Goal: Task Accomplishment & Management: Manage account settings

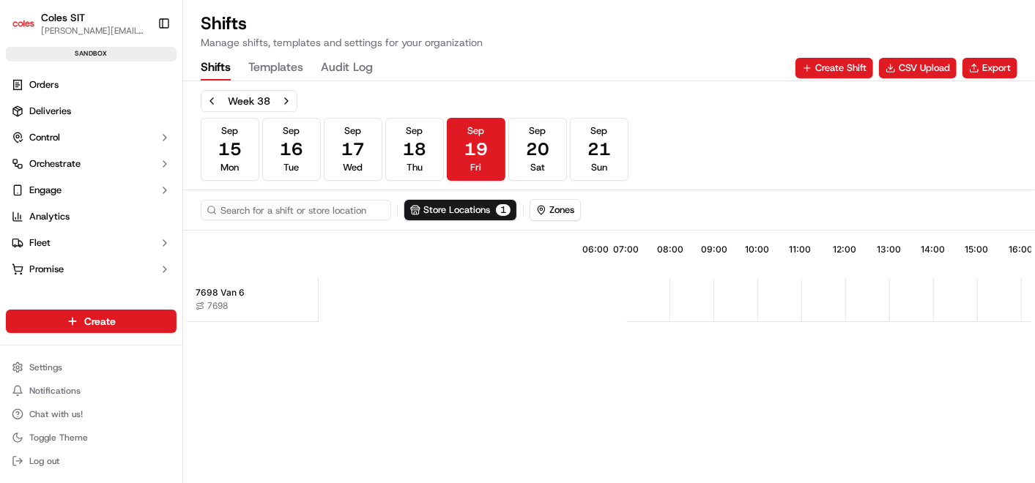
scroll to position [0, 341]
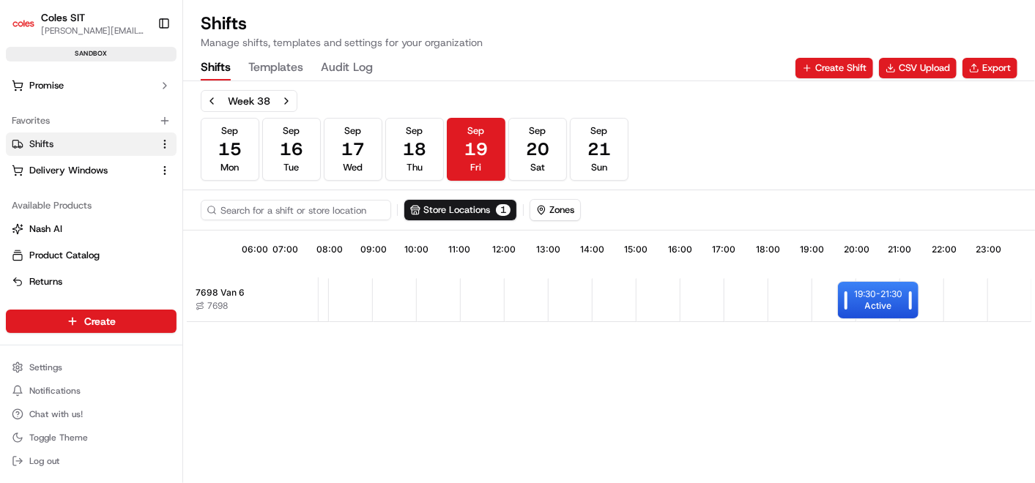
click at [852, 291] on div at bounding box center [847, 300] width 18 height 37
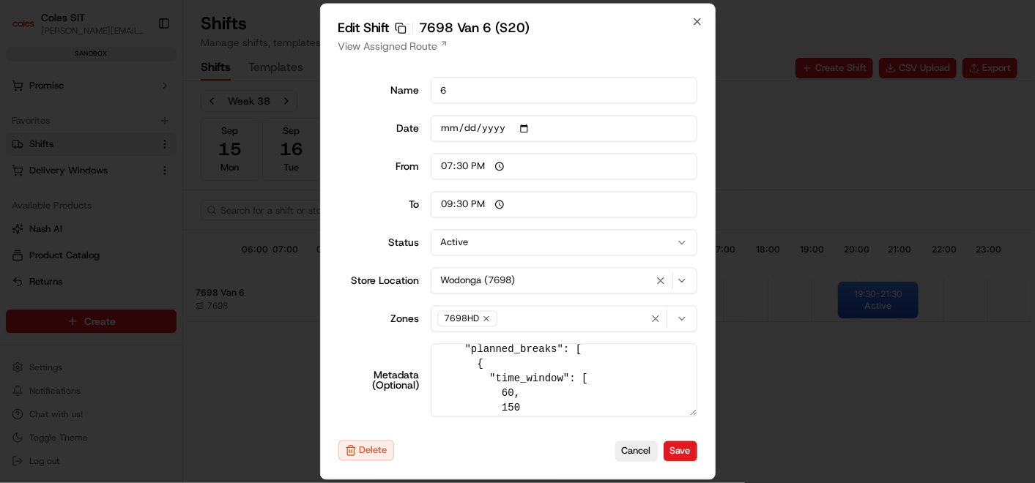
scroll to position [0, 0]
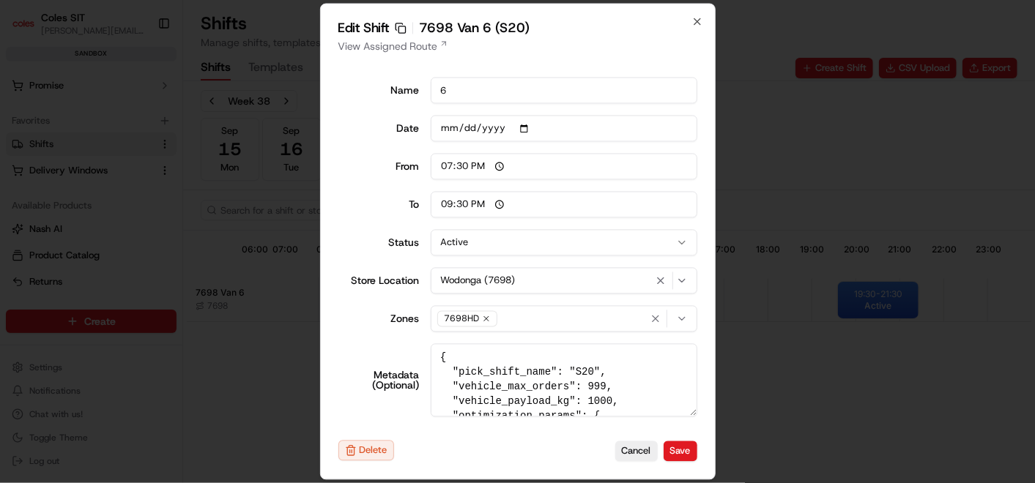
type input "06:00"
type input "14:00"
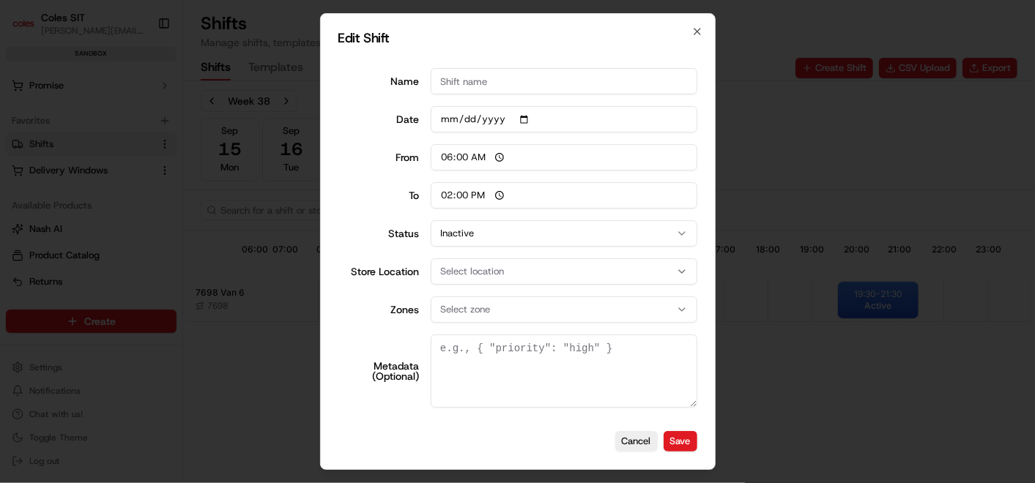
click at [871, 417] on div at bounding box center [517, 241] width 1035 height 483
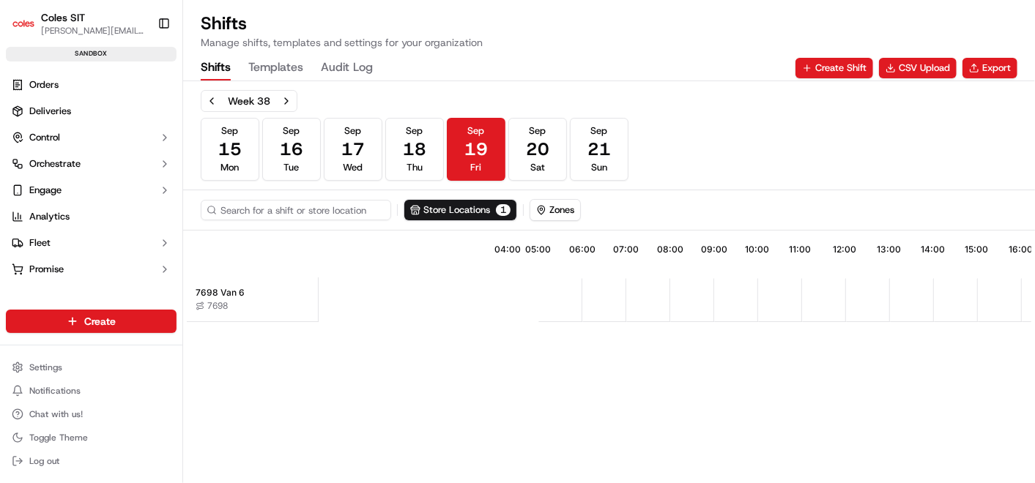
scroll to position [0, 243]
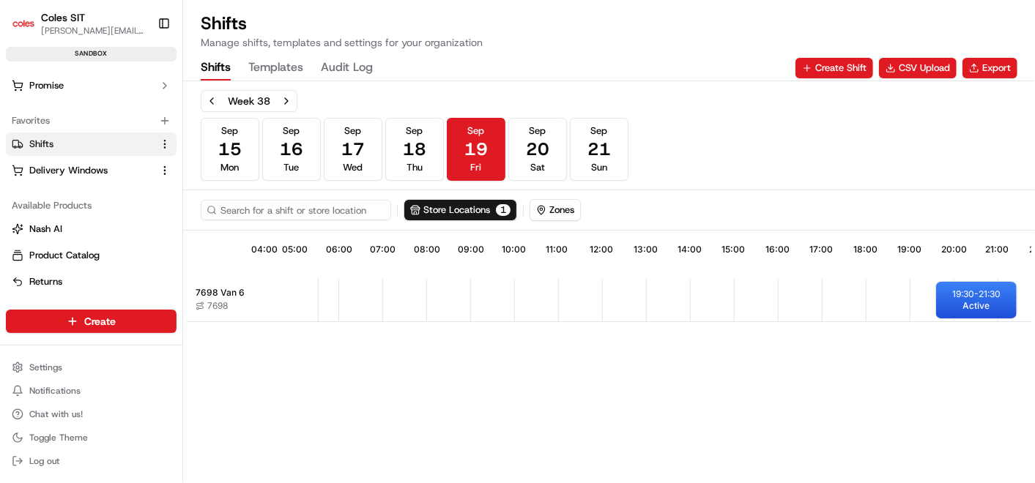
click at [809, 409] on div "15:34 04:00 05:00 06:00 07:00 08:00 09:00 10:00 11:00 12:00 13:00 14:00 15:00 1…" at bounding box center [609, 359] width 844 height 250
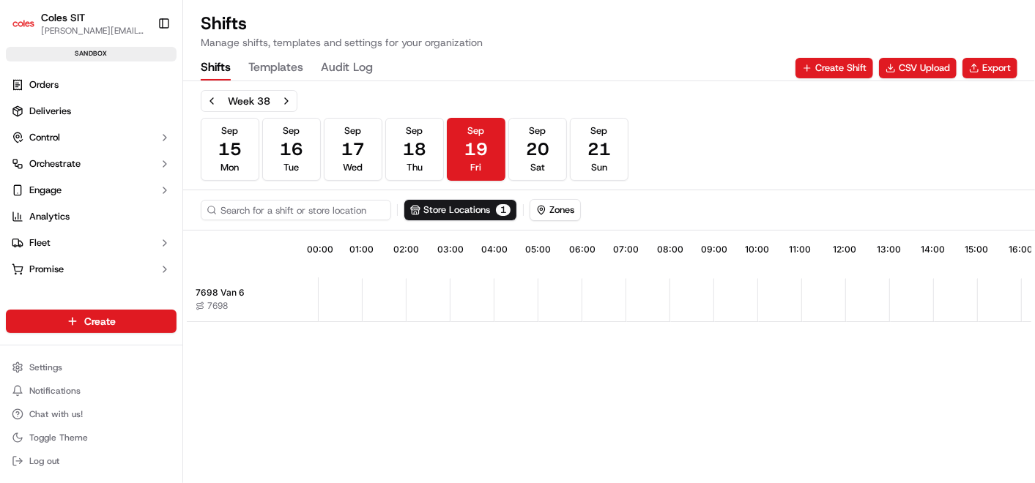
scroll to position [3, 0]
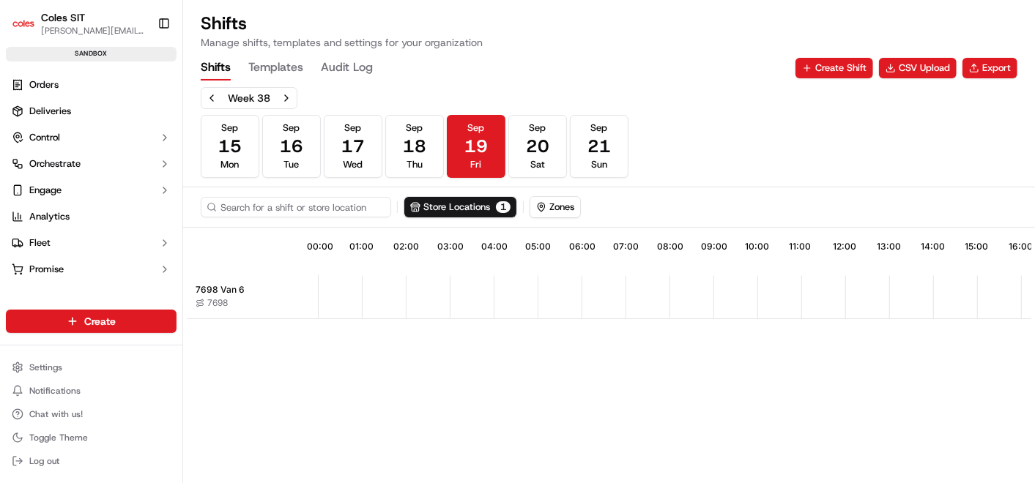
drag, startPoint x: 646, startPoint y: 472, endPoint x: 869, endPoint y: 487, distance: 223.1
click at [869, 483] on html "Coles SIT bhawani.singh1@coles.com.au Toggle Sidebar sandbox Orders Deliveries …" at bounding box center [517, 241] width 1035 height 483
click at [809, 472] on div "15:35 00:00 01:00 02:00 03:00 04:00 05:00 06:00 07:00 08:00 09:00 10:00 11:00 1…" at bounding box center [609, 356] width 844 height 250
drag, startPoint x: 809, startPoint y: 472, endPoint x: 780, endPoint y: 475, distance: 29.4
click at [808, 472] on div "15:35 00:00 01:00 02:00 03:00 04:00 05:00 06:00 07:00 08:00 09:00 10:00 11:00 1…" at bounding box center [609, 356] width 844 height 250
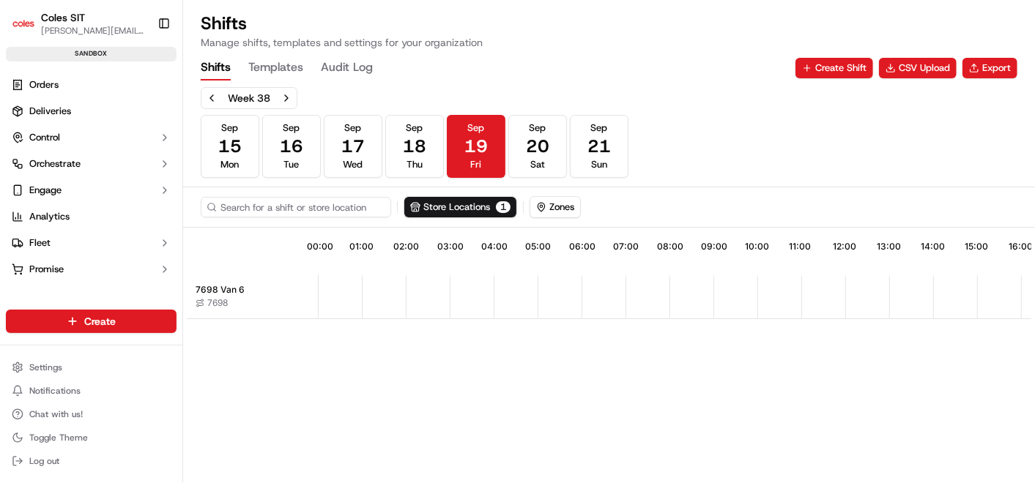
scroll to position [0, 341]
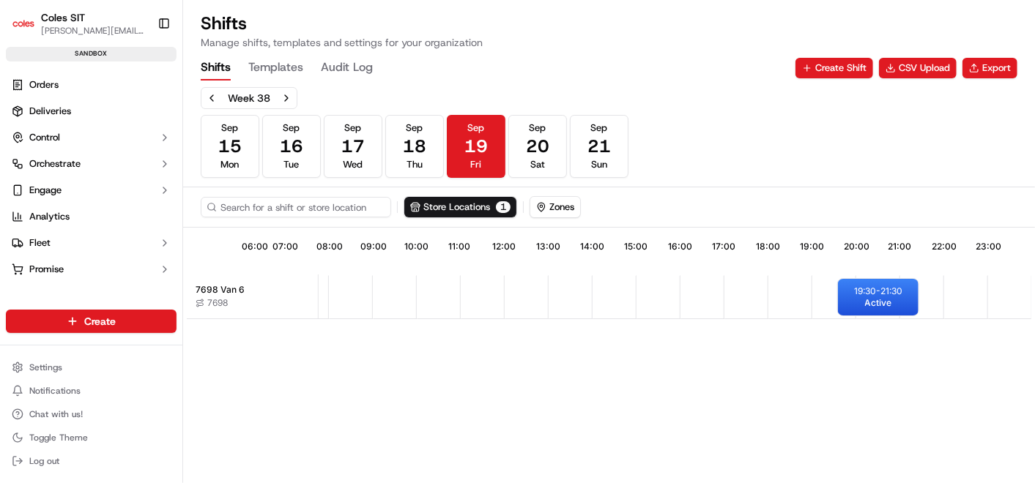
click at [824, 350] on div "15:35 06:00 07:00 08:00 09:00 10:00 11:00 12:00 13:00 14:00 15:00 16:00 17:00 1…" at bounding box center [609, 356] width 844 height 250
click at [872, 297] on span "Active" at bounding box center [878, 303] width 27 height 12
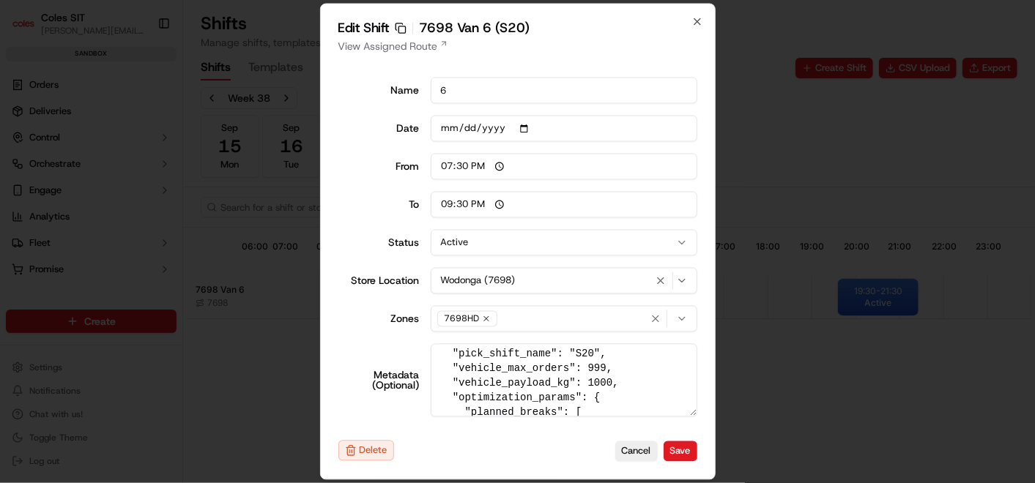
scroll to position [0, 0]
click at [645, 450] on button "Cancel" at bounding box center [636, 451] width 42 height 21
type input "06:00"
type input "14:00"
